Goal: Task Accomplishment & Management: Use online tool/utility

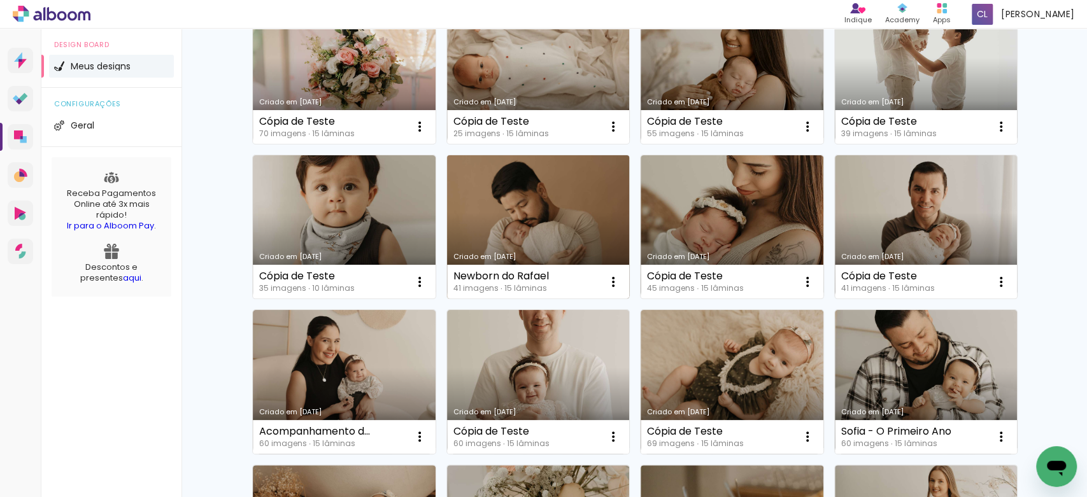
scroll to position [204, 0]
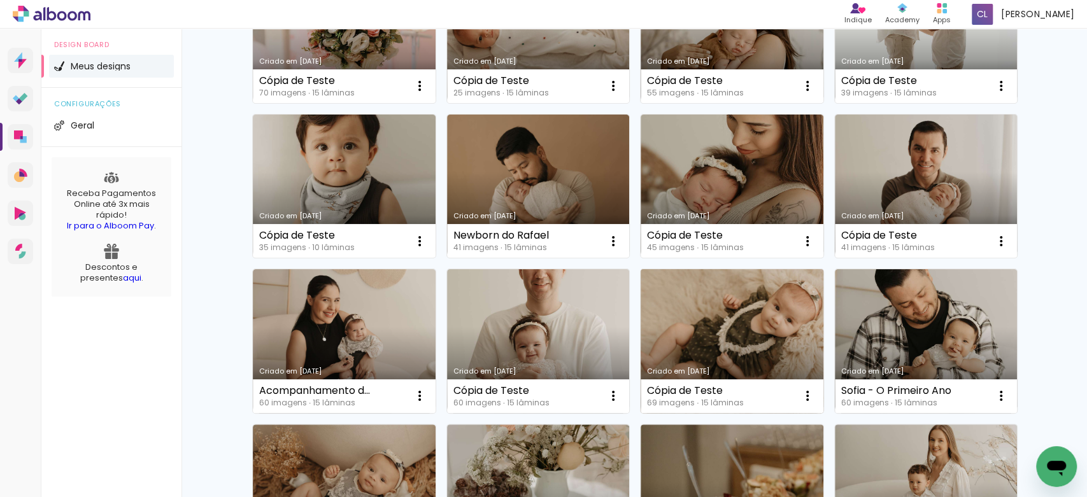
click at [759, 376] on link "Criado em [DATE]" at bounding box center [732, 341] width 183 height 144
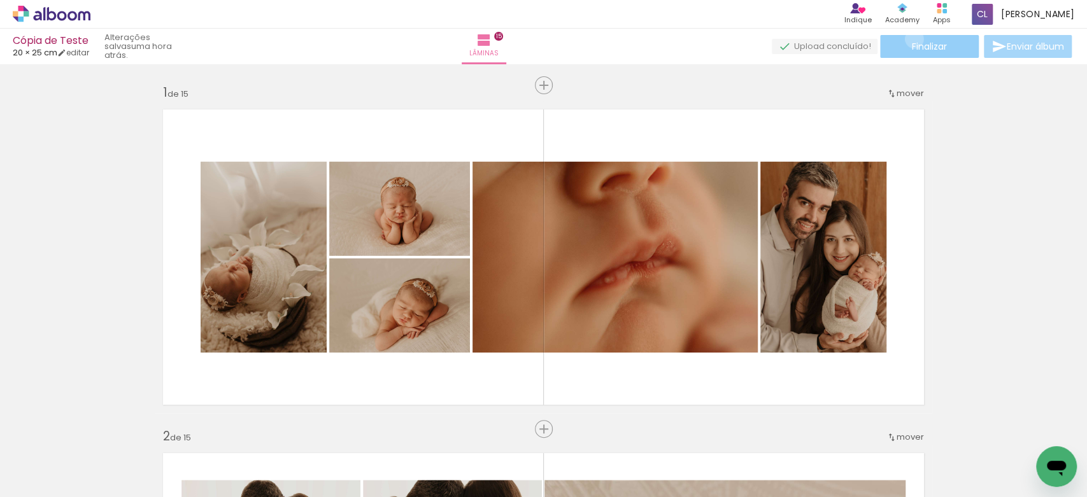
click at [909, 39] on paper-button "Finalizar" at bounding box center [929, 46] width 99 height 23
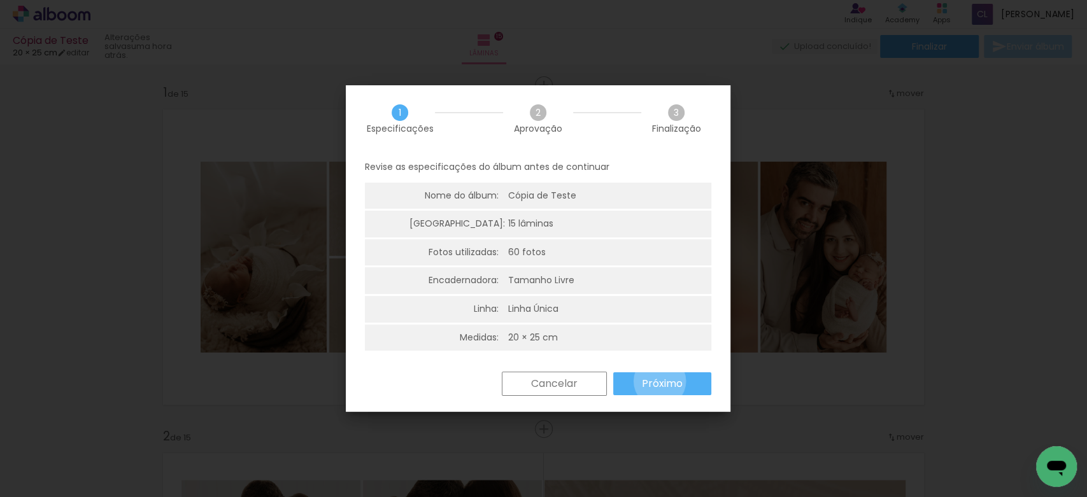
click at [0, 0] on slot "Próximo" at bounding box center [0, 0] width 0 height 0
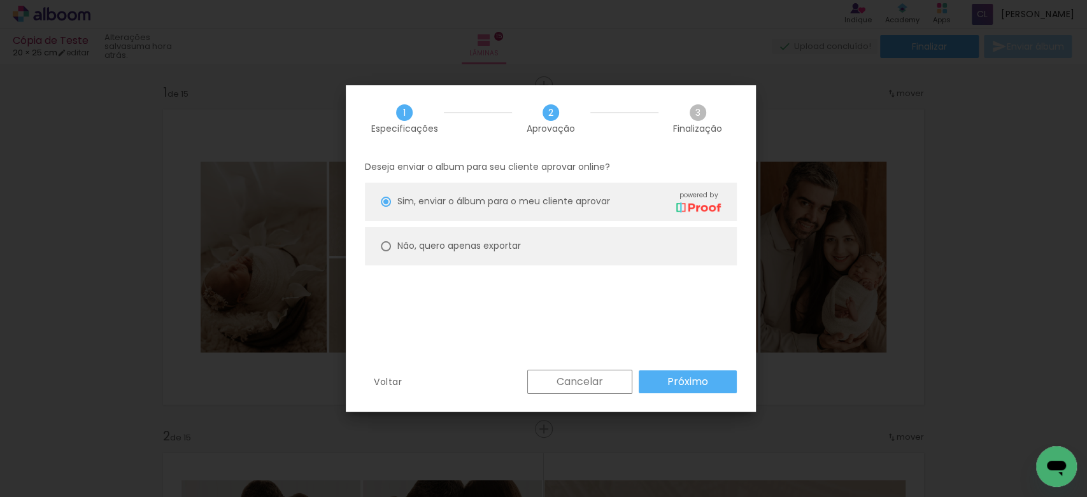
click at [0, 0] on slot "Não, quero apenas exportar" at bounding box center [0, 0] width 0 height 0
type paper-radio-button "on"
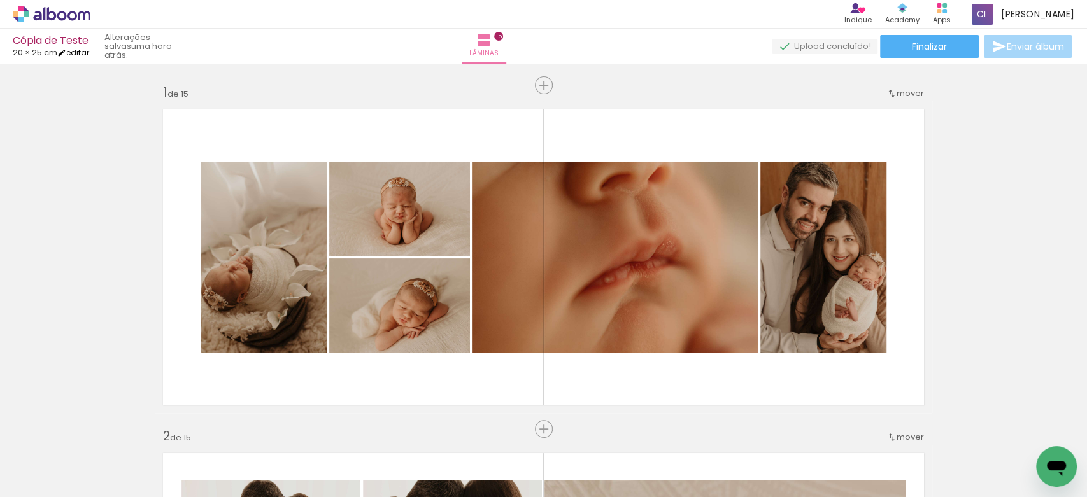
click at [89, 49] on link "editar" at bounding box center [73, 52] width 32 height 11
type input "20,3"
type input "50,6"
